Goal: Find contact information: Find contact information

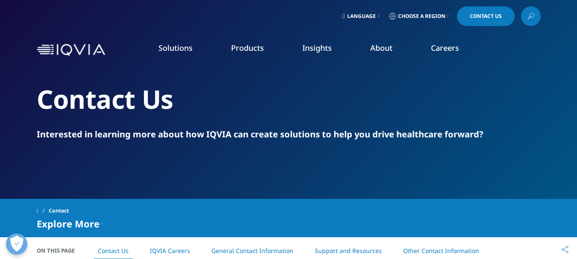
drag, startPoint x: 577, startPoint y: 27, endPoint x: 554, endPoint y: -34, distance: 65.6
click at [442, 52] on link "Careers" at bounding box center [445, 48] width 28 height 10
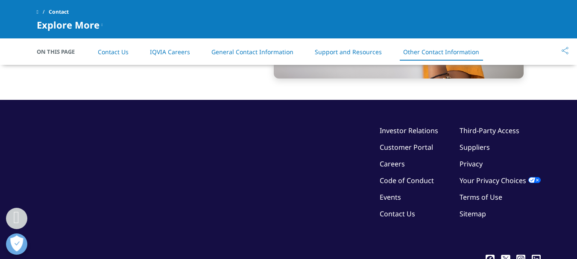
scroll to position [1519, 0]
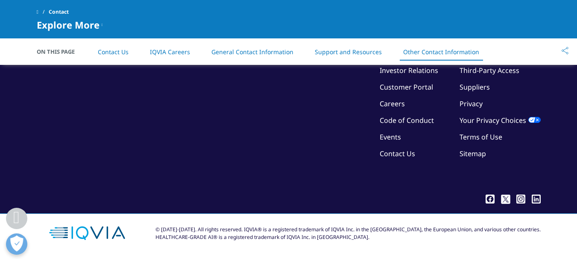
click at [400, 158] on link "Contact Us" at bounding box center [396, 153] width 35 height 9
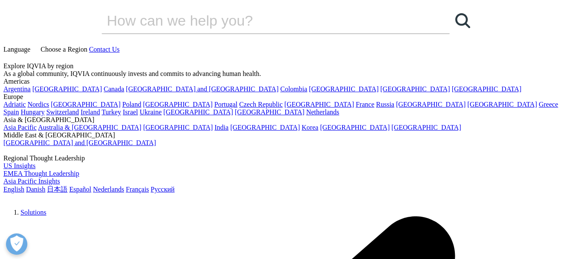
drag, startPoint x: 496, startPoint y: 86, endPoint x: 546, endPoint y: 90, distance: 50.2
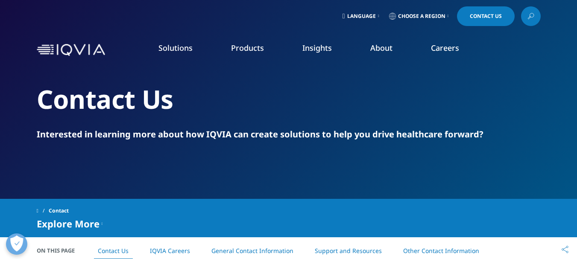
drag, startPoint x: 479, startPoint y: 18, endPoint x: 499, endPoint y: 165, distance: 148.6
click at [499, 165] on div "Contact Us Interested in learning more about how IQVIA can create solutions to …" at bounding box center [289, 99] width 504 height 199
